Goal: Task Accomplishment & Management: Use online tool/utility

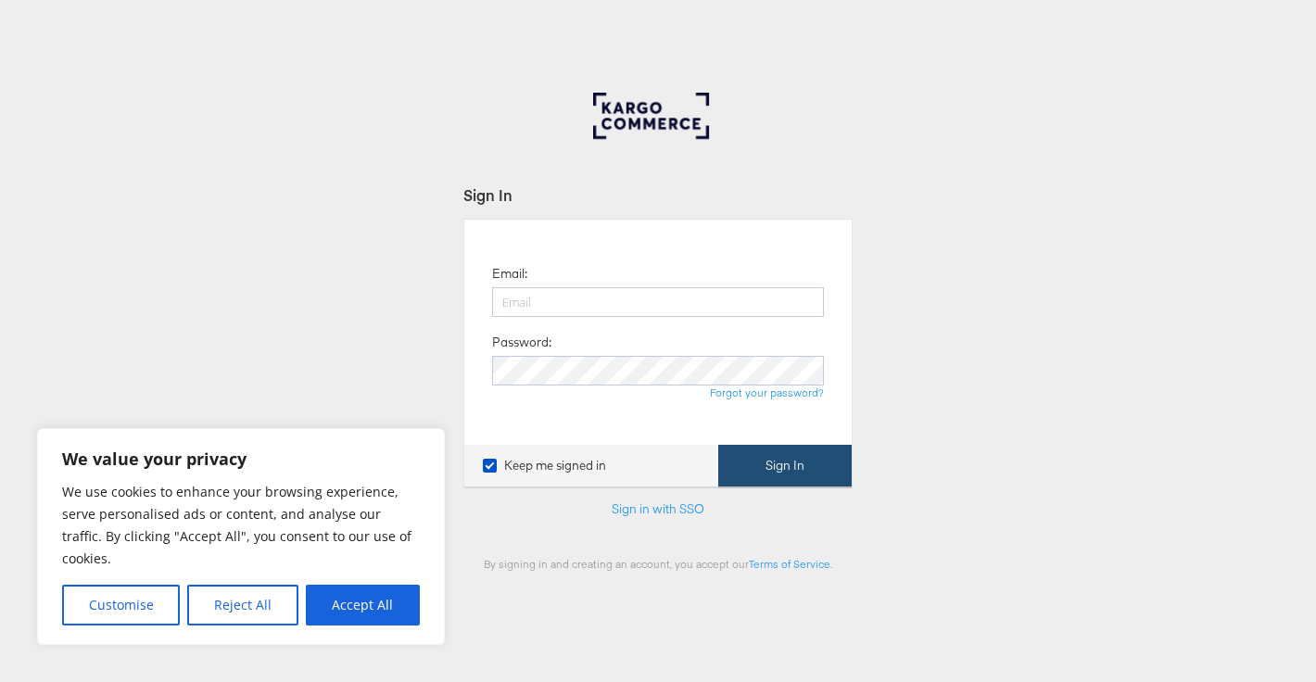
type input "katie.edwards@papier.com"
click at [745, 449] on button "Sign In" at bounding box center [784, 466] width 133 height 42
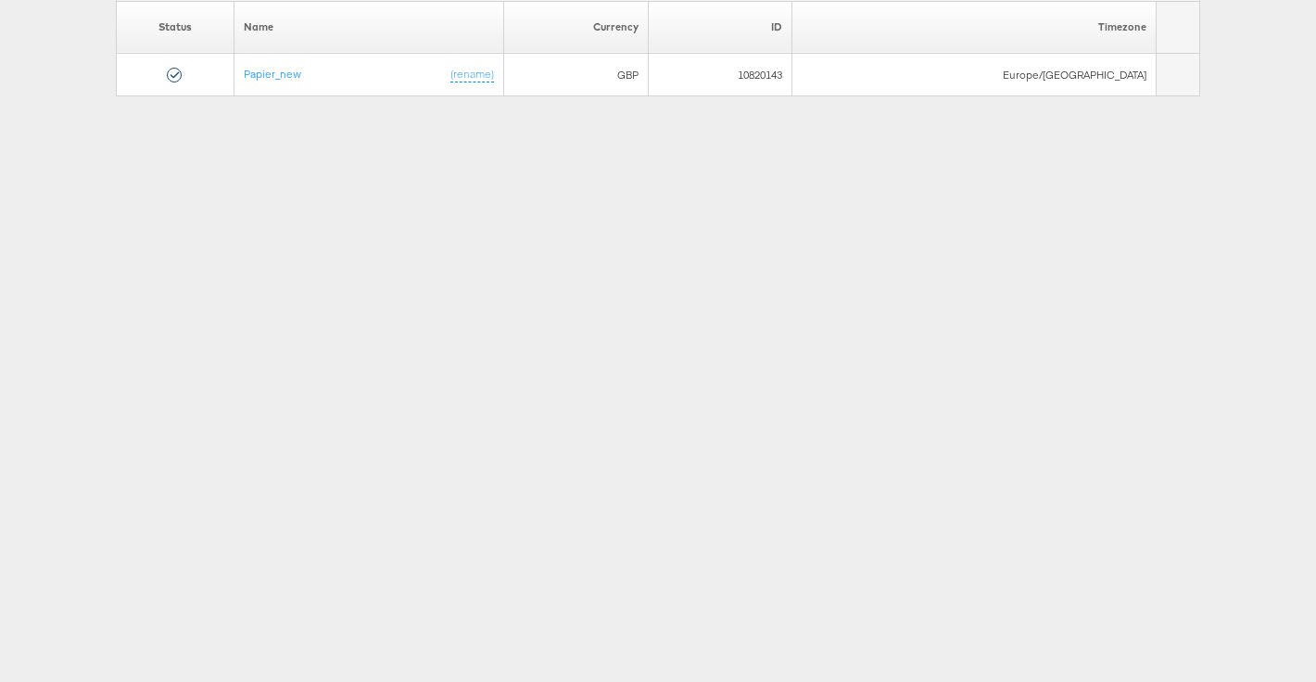
scroll to position [187, 0]
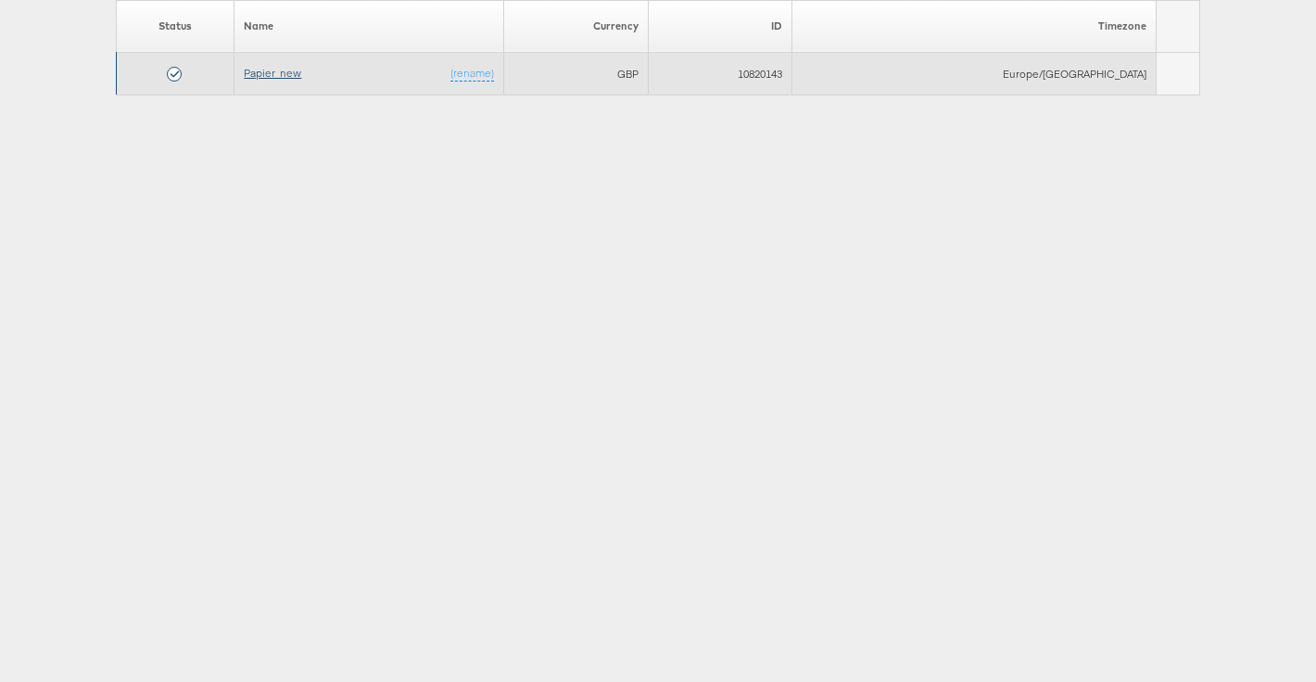
click at [301, 77] on link "Papier_new" at bounding box center [272, 73] width 57 height 14
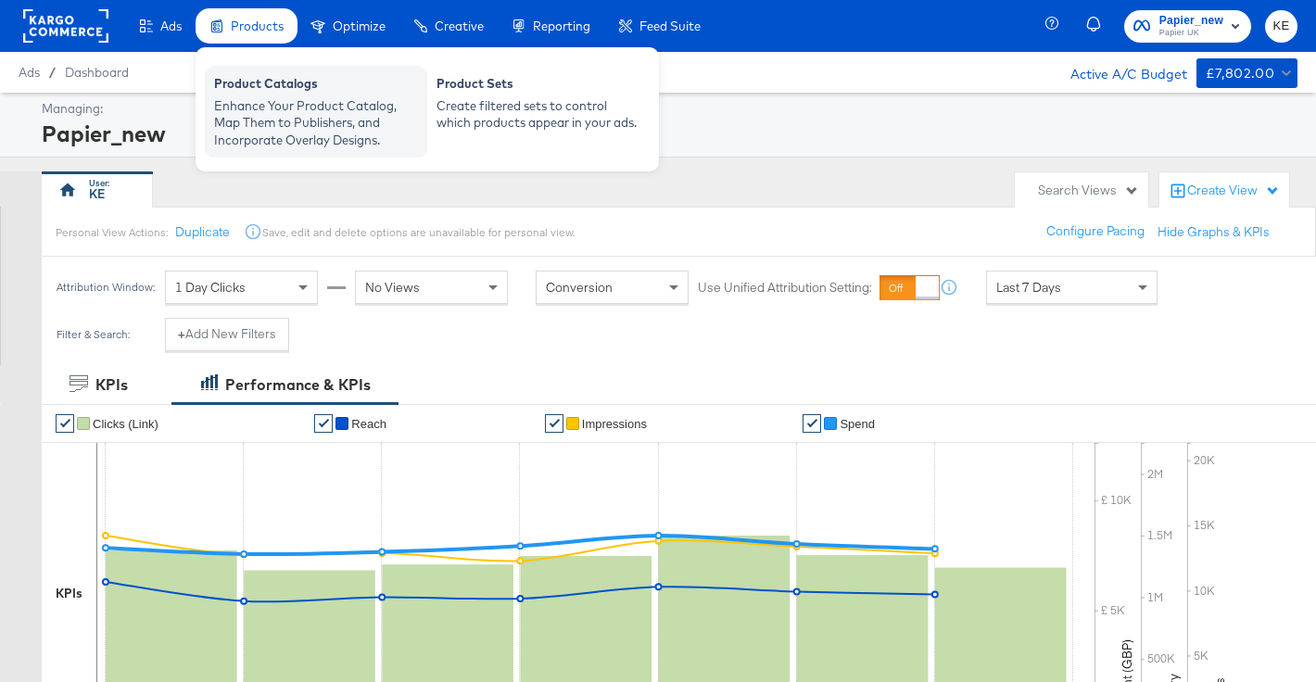
click at [322, 124] on div "Enhance Your Product Catalog, Map Them to Publishers, and Incorporate Overlay D…" at bounding box center [316, 123] width 204 height 52
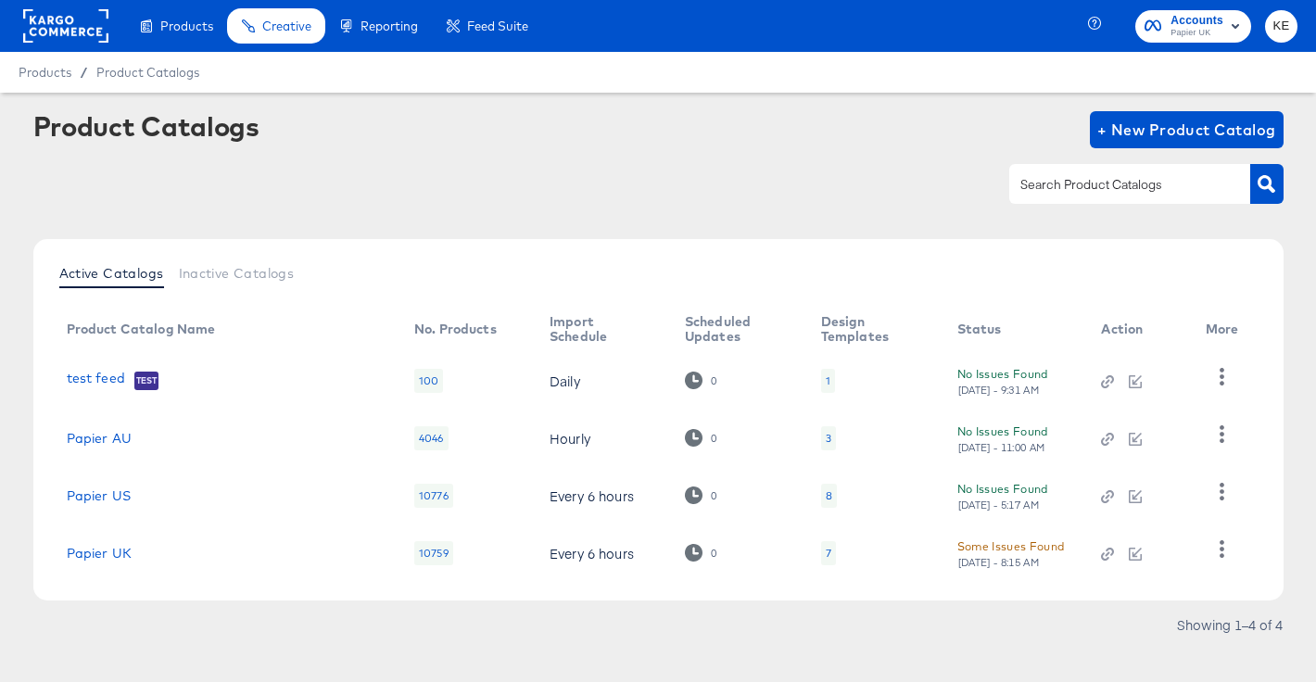
click at [1028, 551] on div "Some Issues Found" at bounding box center [1011, 546] width 108 height 19
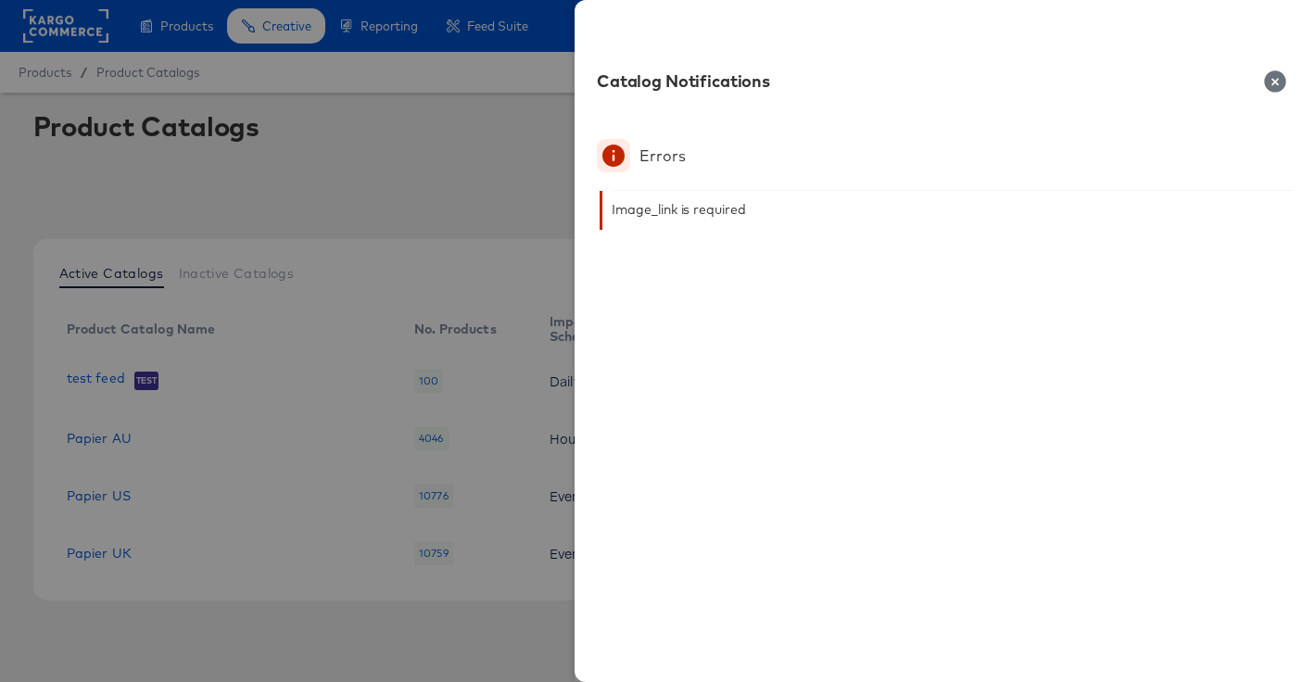
click at [1271, 74] on icon "button" at bounding box center [1274, 80] width 21 height 21
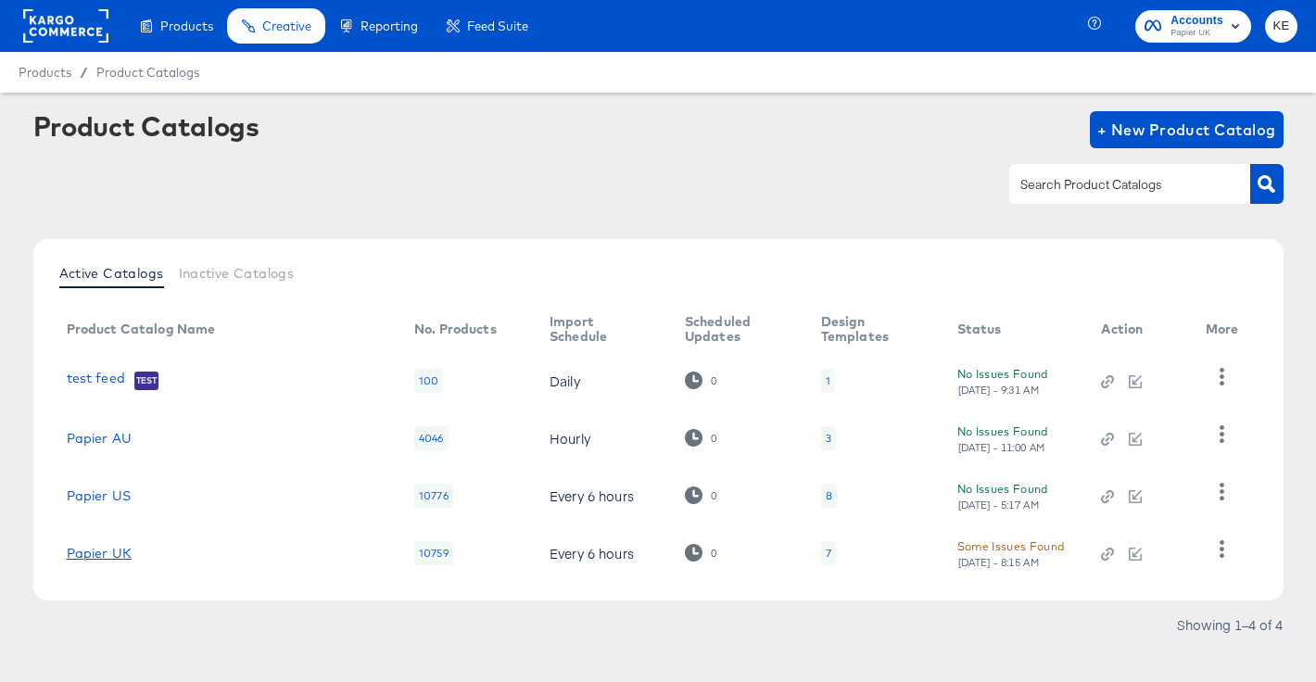
click at [118, 552] on link "Papier UK" at bounding box center [99, 553] width 65 height 15
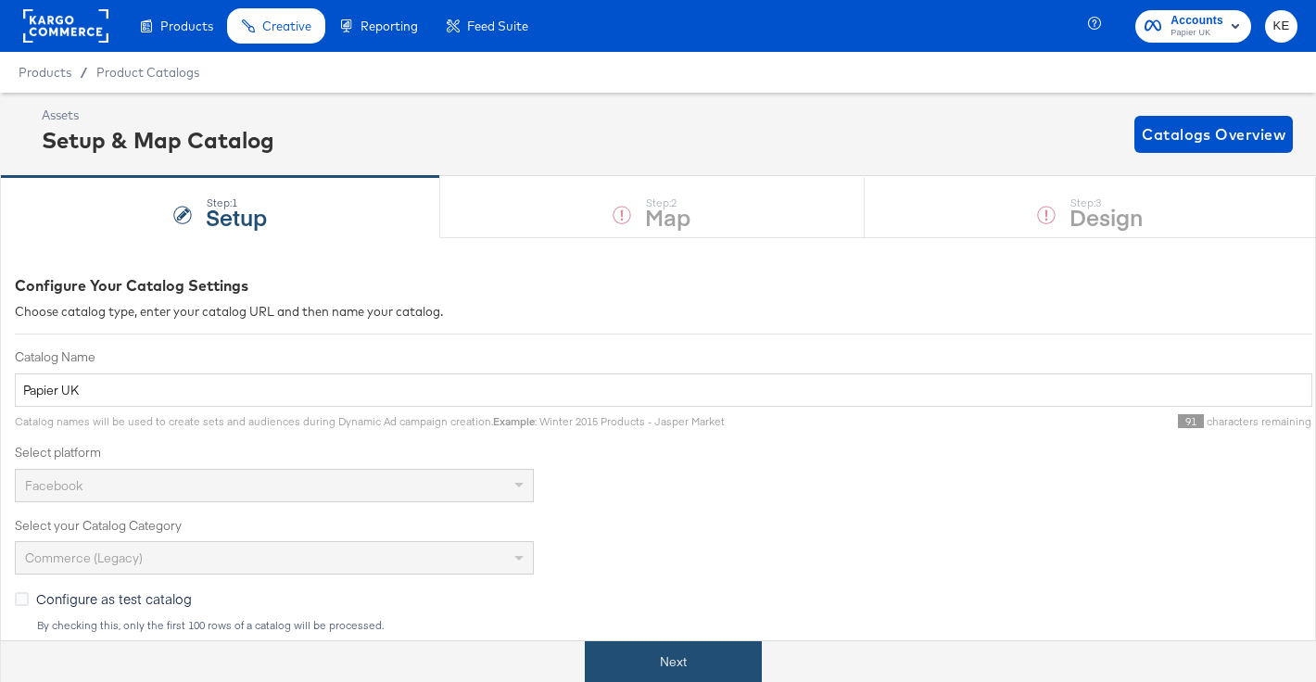
click at [639, 664] on button "Next" at bounding box center [673, 662] width 177 height 42
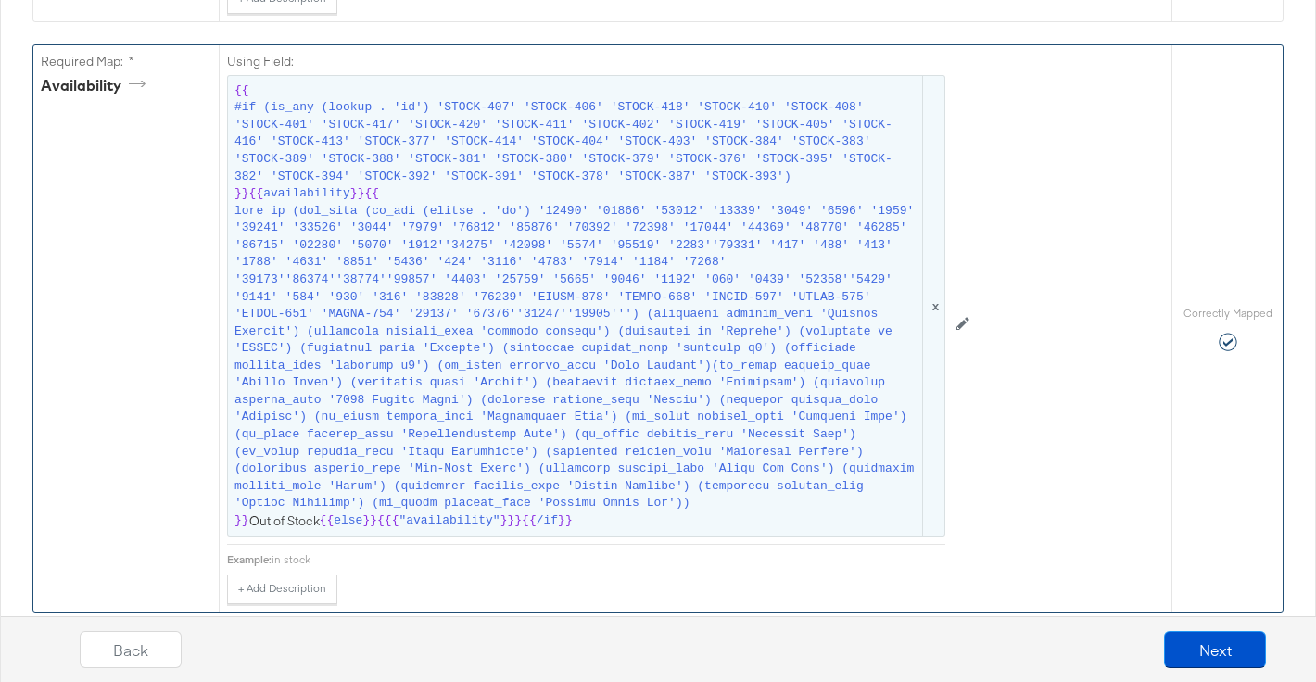
scroll to position [1359, 0]
